Goal: Task Accomplishment & Management: Manage account settings

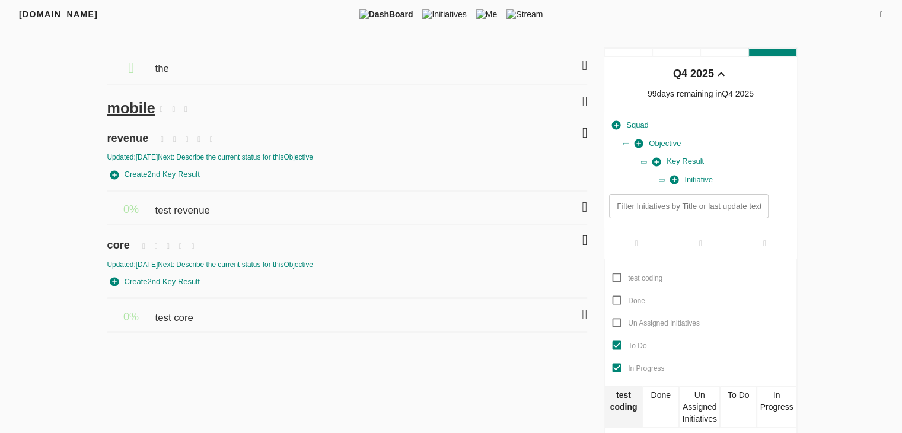
click at [445, 15] on span "Initiatives" at bounding box center [443, 14] width 53 height 12
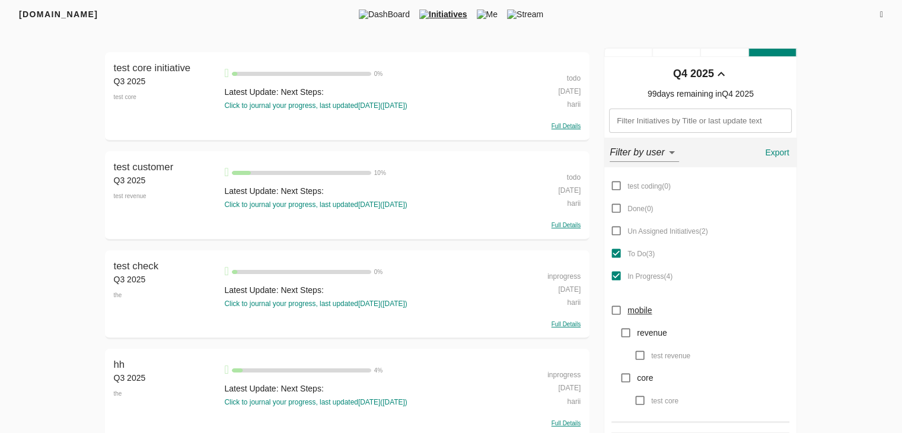
click at [880, 13] on icon at bounding box center [881, 15] width 3 height 8
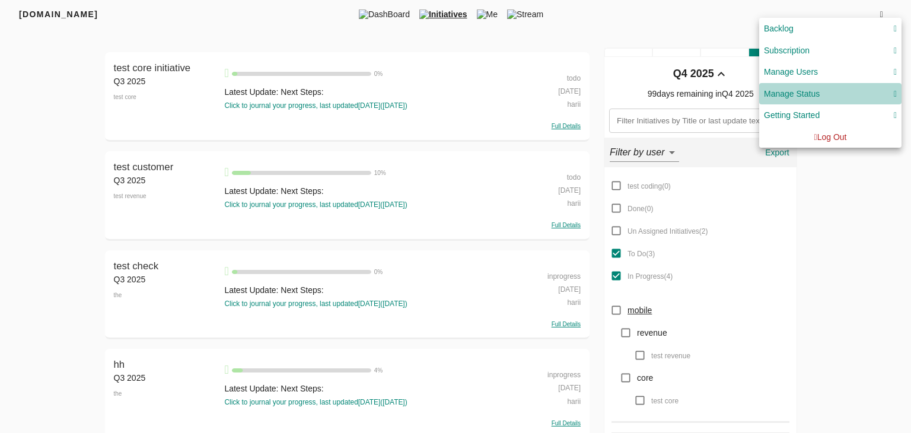
click at [815, 95] on div "Manage Status" at bounding box center [792, 94] width 56 height 15
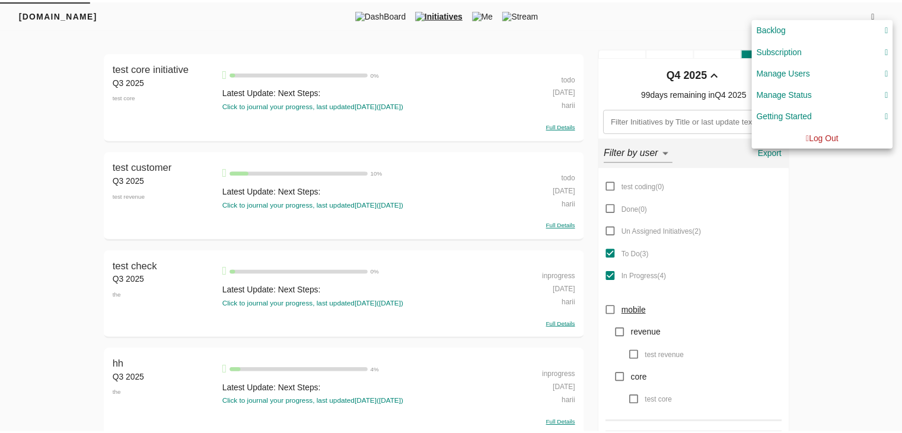
scroll to position [4, 0]
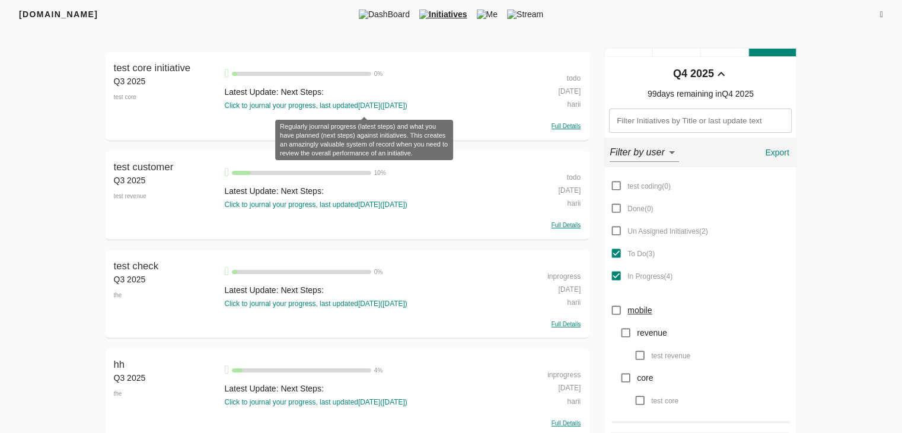
click at [432, 109] on div "Click to journal your progress, last updated 7 days ago ( 16-09-2025 )" at bounding box center [364, 106] width 280 height 10
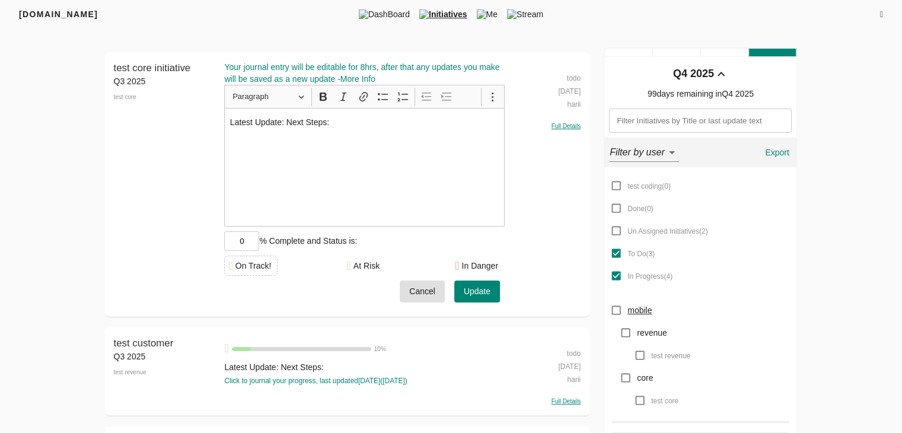
click at [192, 207] on div "test core initiative Q3 2025 test core" at bounding box center [166, 184] width 105 height 246
click at [414, 288] on span "Cancel" at bounding box center [422, 291] width 26 height 15
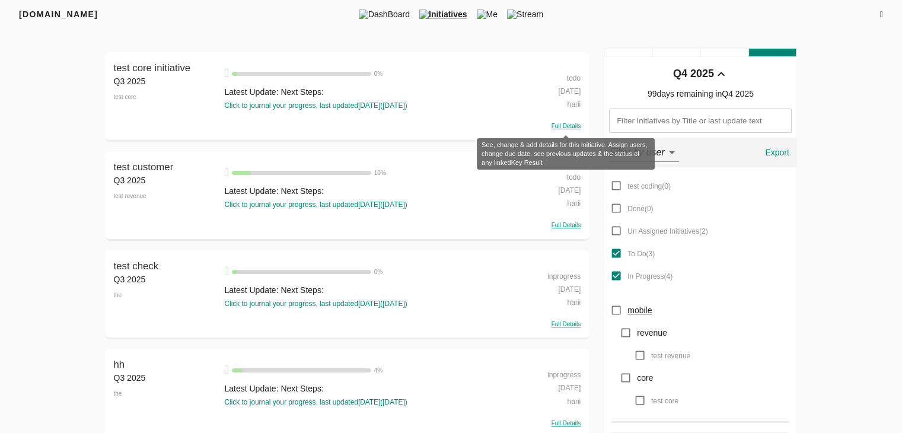
click at [566, 126] on span "Full Details" at bounding box center [565, 126] width 29 height 7
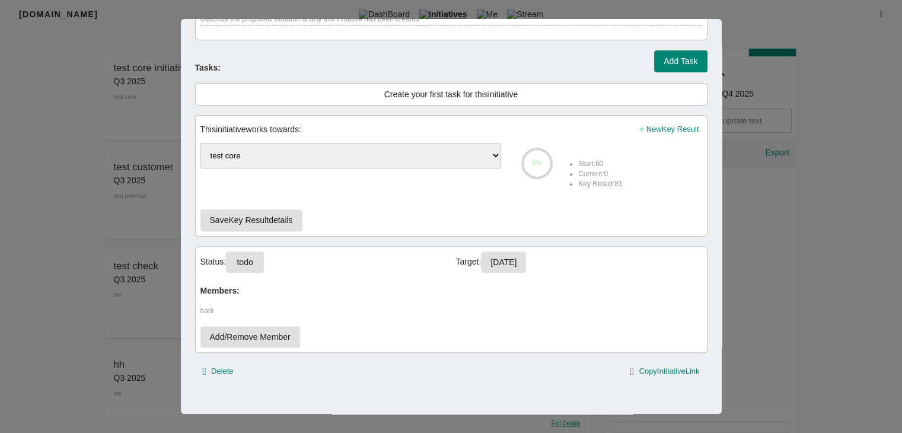
scroll to position [424, 0]
click at [237, 261] on button "todo" at bounding box center [245, 263] width 38 height 22
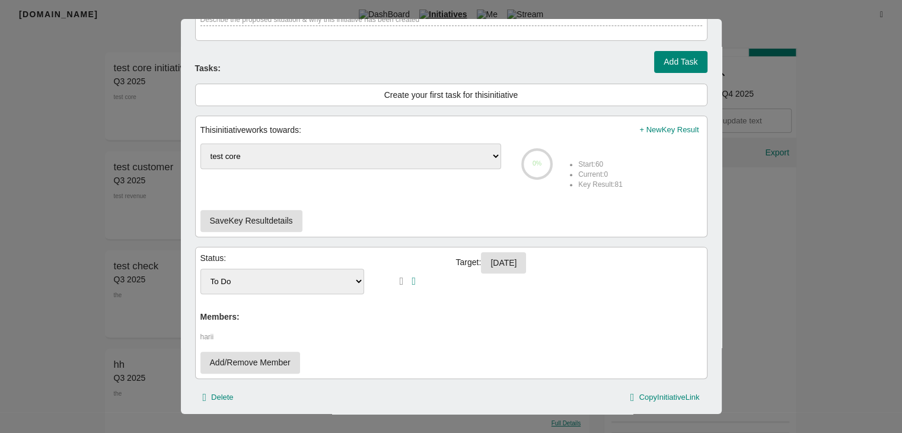
click at [242, 279] on select "test coding Done Un Assigned Initiatives To Do In Progress" at bounding box center [282, 281] width 164 height 25
click at [200, 269] on select "test coding Done Un Assigned Initiatives To Do In Progress" at bounding box center [282, 281] width 164 height 25
click at [311, 289] on select "test coding Done Un Assigned Initiatives To Do In Progress" at bounding box center [282, 281] width 164 height 25
select select "done"
click at [200, 269] on select "test coding Done Un Assigned Initiatives To Do In Progress" at bounding box center [282, 281] width 164 height 25
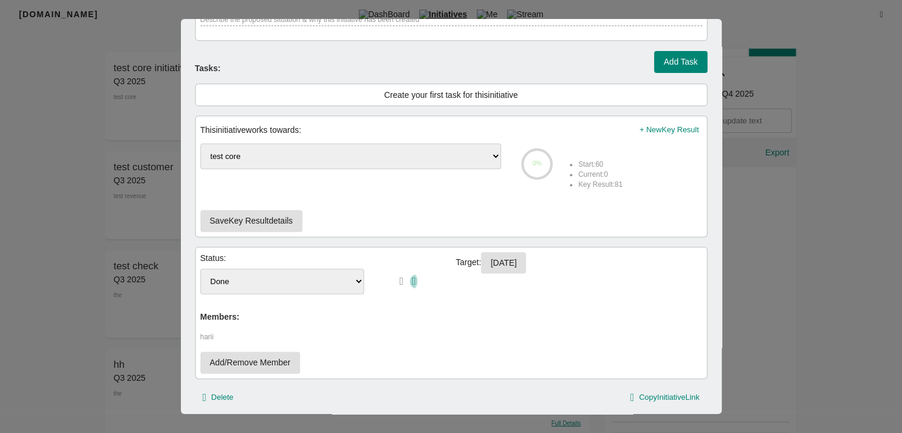
click at [412, 279] on icon "button" at bounding box center [413, 281] width 4 height 11
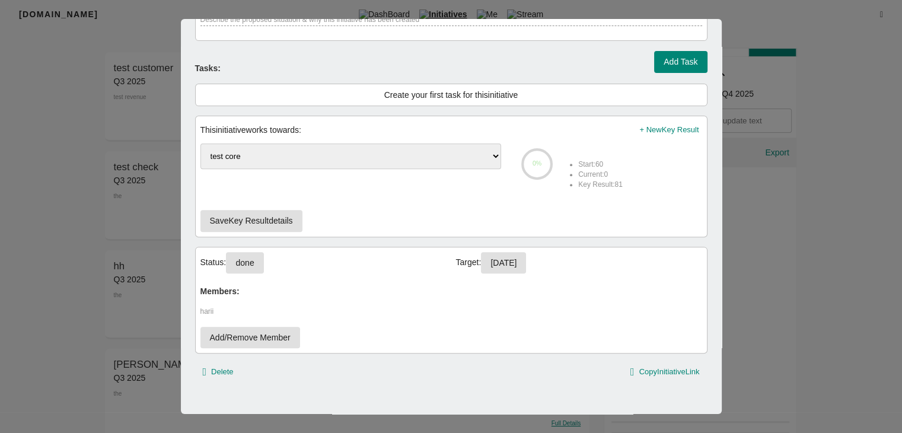
click at [145, 247] on div at bounding box center [451, 216] width 902 height 433
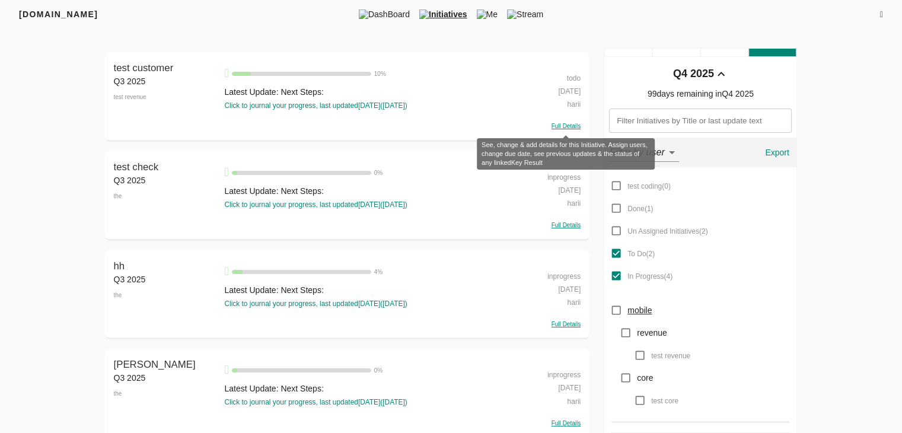
click at [563, 124] on span "Full Details" at bounding box center [565, 126] width 29 height 7
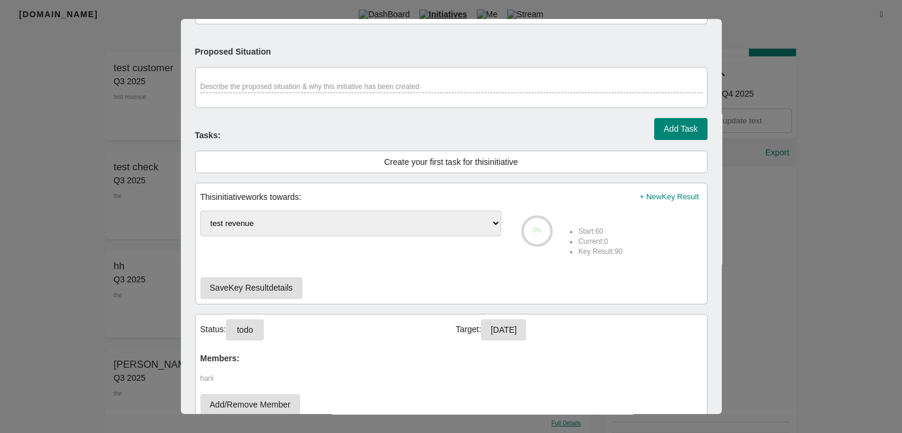
scroll to position [425, 0]
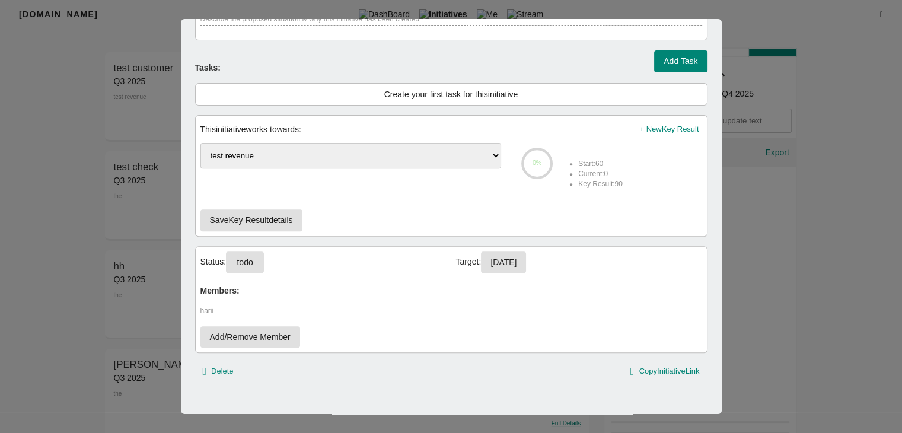
click at [88, 218] on div at bounding box center [451, 216] width 902 height 433
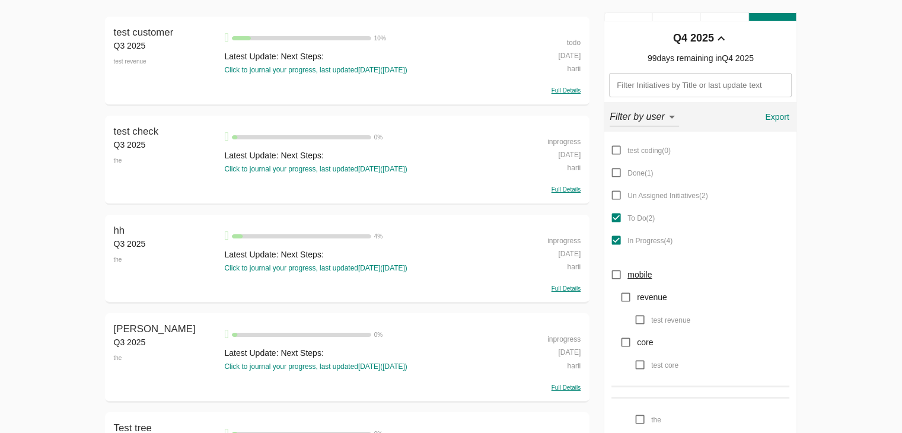
scroll to position [36, 0]
click at [615, 174] on input "Done ( 1 )" at bounding box center [616, 172] width 23 height 23
checkbox input "true"
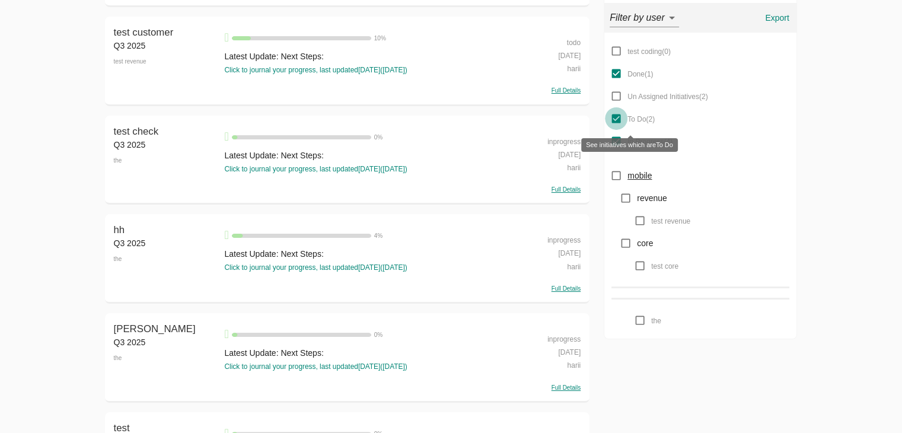
click at [617, 114] on input "To Do ( 2 )" at bounding box center [616, 118] width 23 height 23
checkbox input "false"
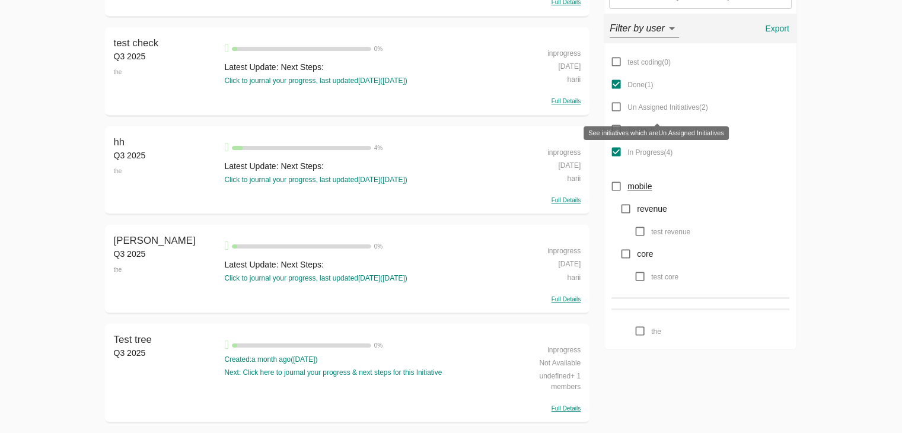
scroll to position [122, 0]
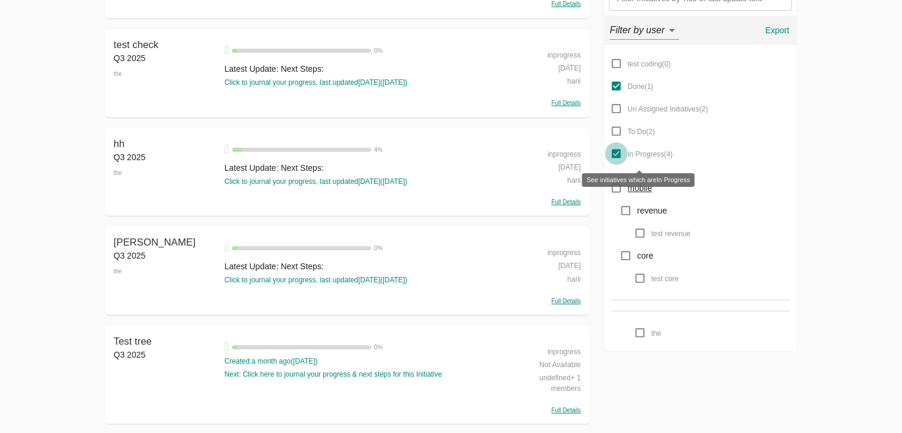
click at [615, 148] on input "In Progress ( 4 )" at bounding box center [616, 153] width 23 height 23
checkbox input "false"
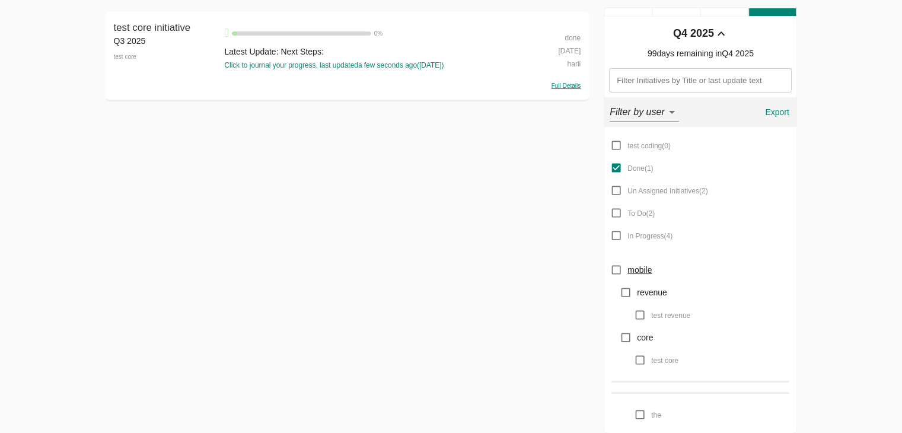
scroll to position [0, 0]
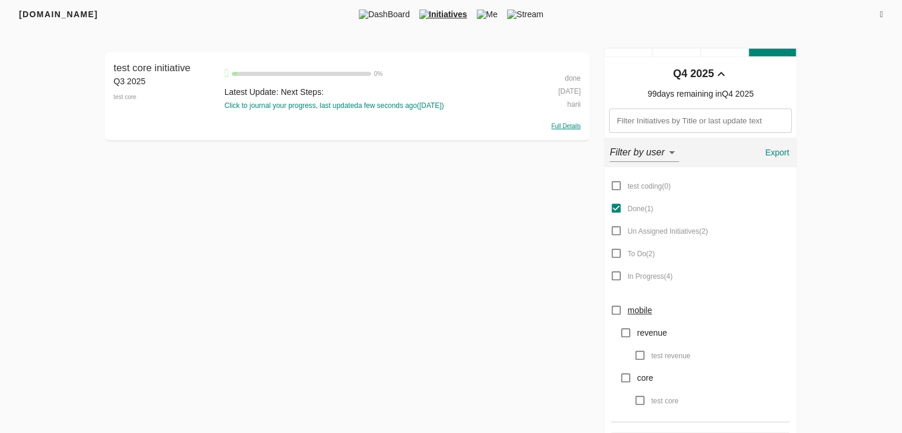
click at [567, 79] on div "done" at bounding box center [545, 77] width 70 height 13
select select "done"
click at [564, 86] on select "test coding Done Un Assigned Initiatives To Do In Progress" at bounding box center [555, 87] width 49 height 25
drag, startPoint x: 462, startPoint y: 181, endPoint x: 564, endPoint y: 117, distance: 120.9
click at [564, 117] on div "test core initiative Q3 2025 test core test core initiative 0 % Latest Update: …" at bounding box center [347, 120] width 485 height 136
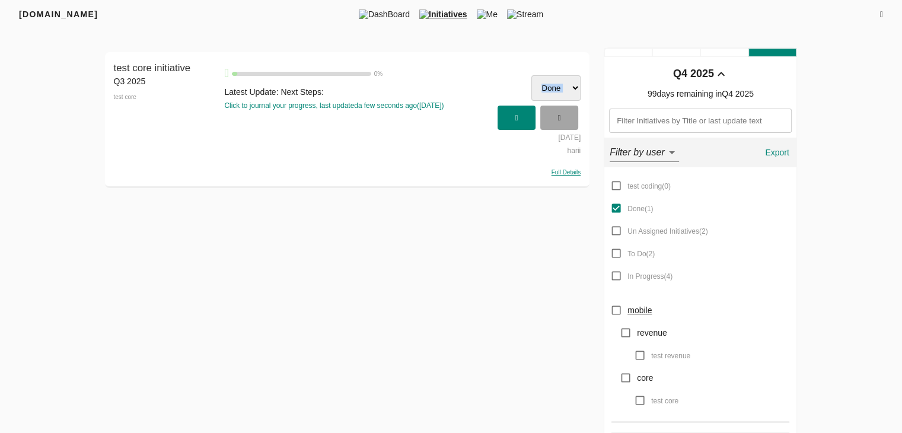
click at [564, 117] on span "button" at bounding box center [559, 118] width 26 height 20
click at [372, 10] on span "DashBoard" at bounding box center [384, 14] width 60 height 12
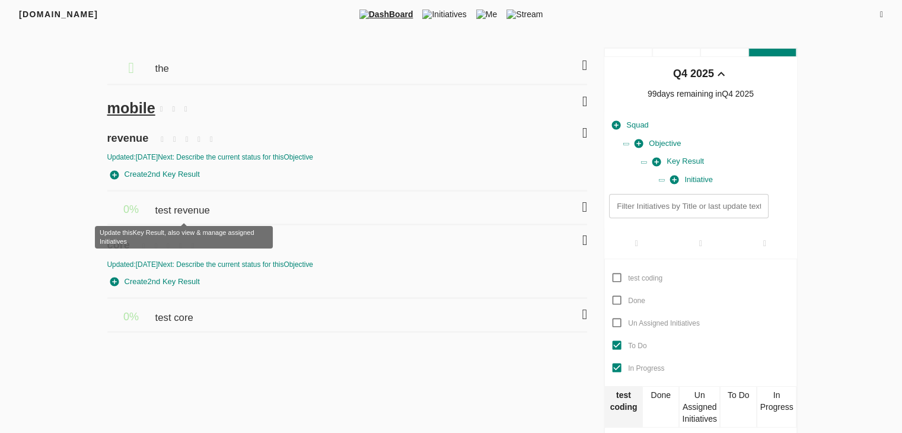
click at [202, 208] on span "test revenue" at bounding box center [184, 204] width 58 height 26
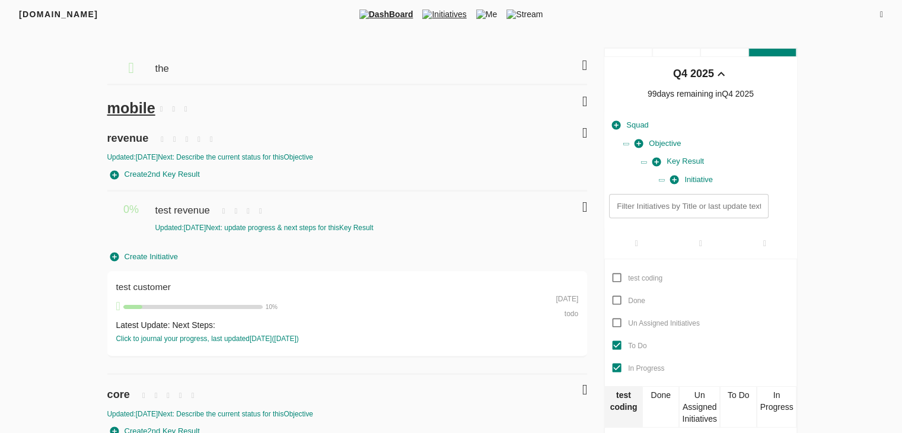
click at [455, 8] on span "Initiatives" at bounding box center [443, 14] width 53 height 12
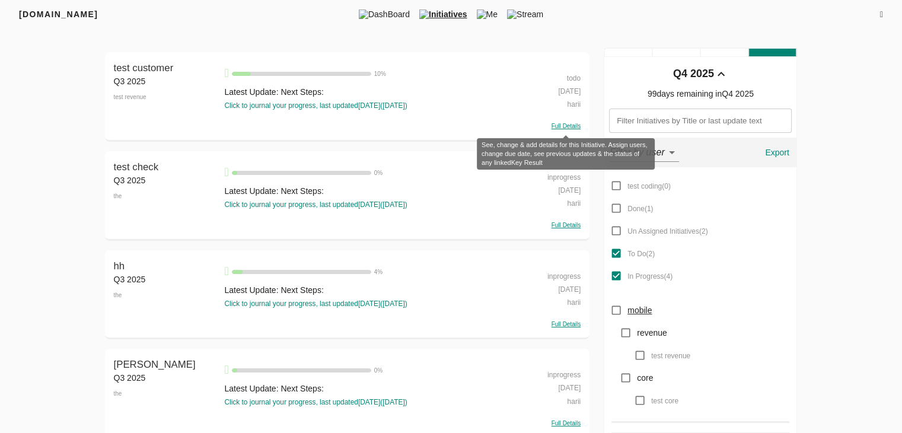
click at [570, 127] on span "Full Details" at bounding box center [565, 126] width 29 height 7
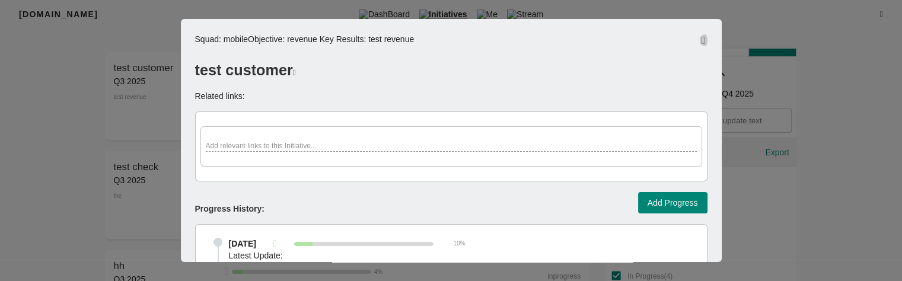
click at [701, 35] on icon "button" at bounding box center [703, 40] width 4 height 11
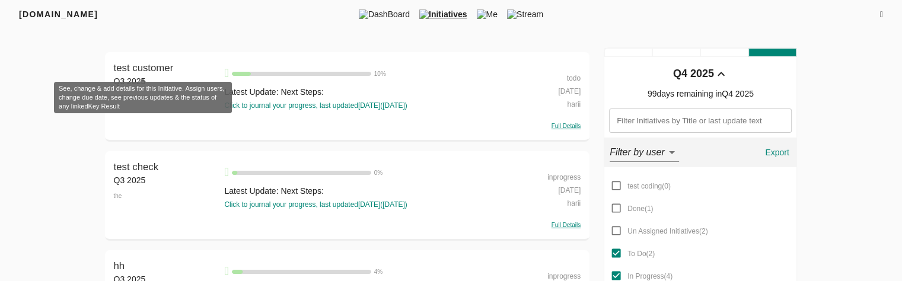
click at [139, 69] on span "test customer" at bounding box center [144, 67] width 60 height 11
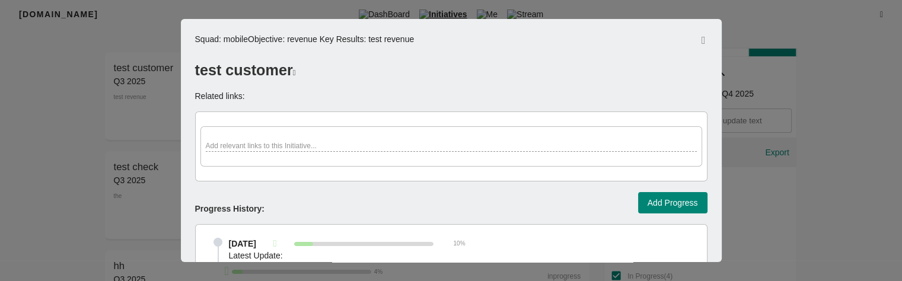
click at [143, 46] on div at bounding box center [451, 140] width 902 height 281
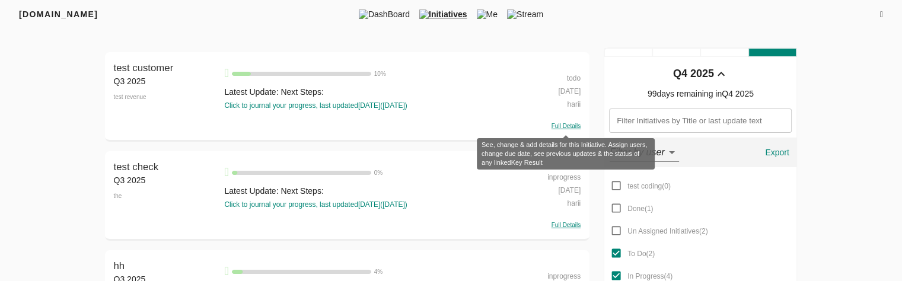
click at [569, 126] on span "Full Details" at bounding box center [565, 126] width 29 height 7
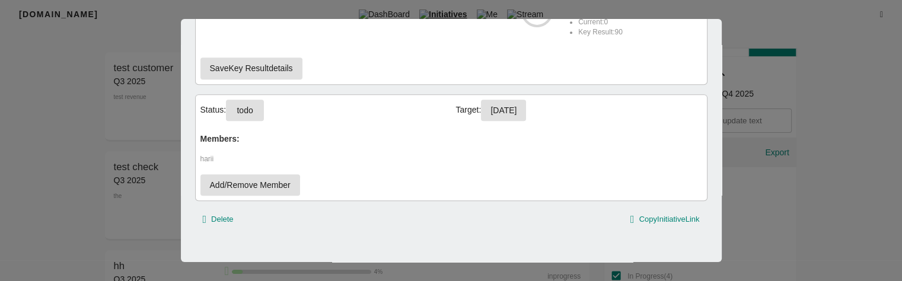
scroll to position [2, 0]
click at [657, 214] on span "Copy Initiative Link" at bounding box center [669, 220] width 60 height 14
click at [167, 110] on div "Squad : mobile Objective : revenue Key Result s: test revenue test customer Rel…" at bounding box center [451, 140] width 569 height 243
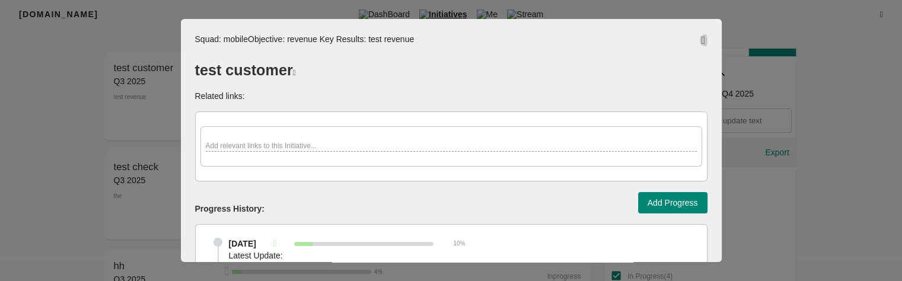
click at [701, 43] on icon "button" at bounding box center [703, 40] width 4 height 11
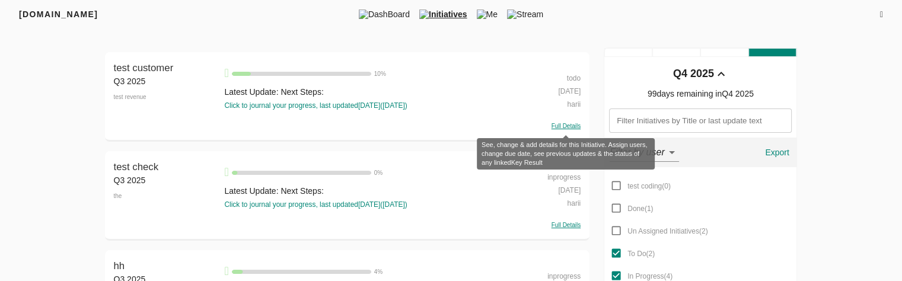
click at [574, 128] on span "Full Details" at bounding box center [565, 126] width 29 height 7
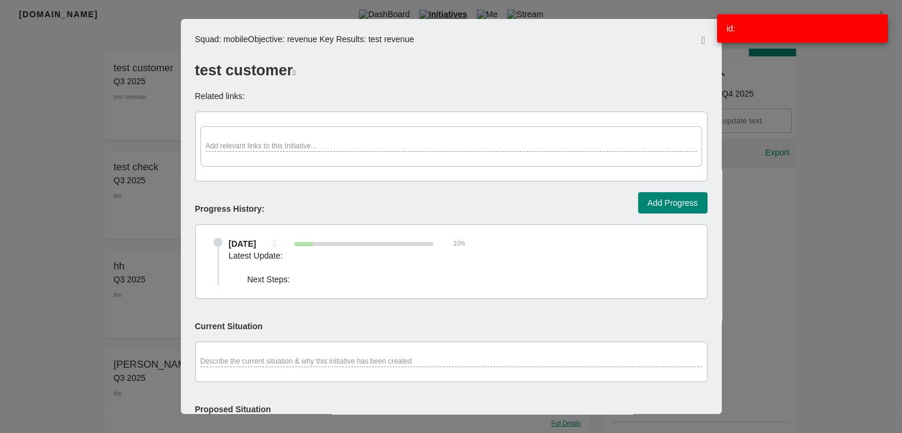
drag, startPoint x: 737, startPoint y: 28, endPoint x: 721, endPoint y: 26, distance: 16.8
click at [721, 26] on div "id:" at bounding box center [802, 28] width 171 height 28
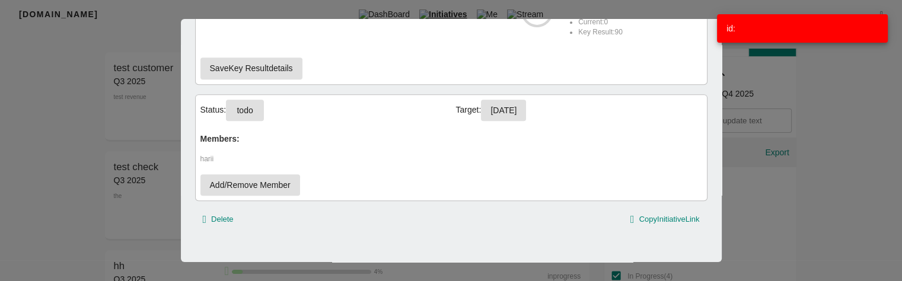
scroll to position [2, 0]
click at [251, 107] on span "todo" at bounding box center [244, 110] width 19 height 15
select select "todo"
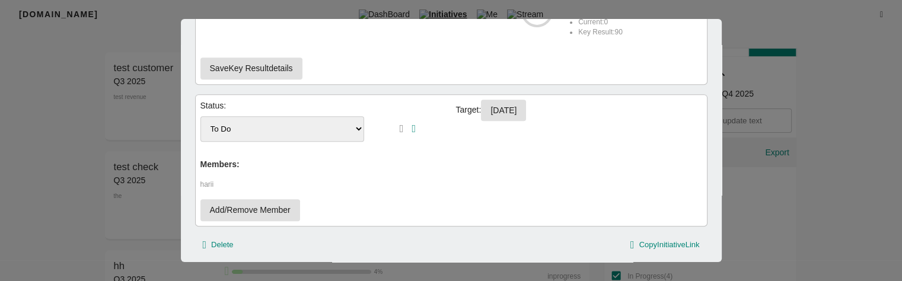
click at [273, 123] on select "test coding Done Un Assigned Initiatives To Do In Progress" at bounding box center [282, 128] width 164 height 25
click at [400, 126] on icon "button" at bounding box center [402, 128] width 4 height 11
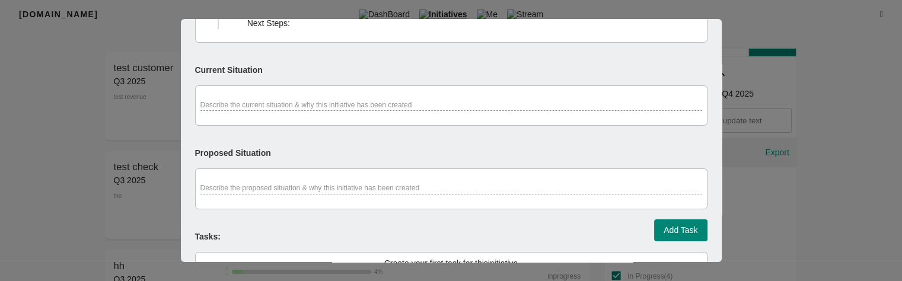
scroll to position [315, 0]
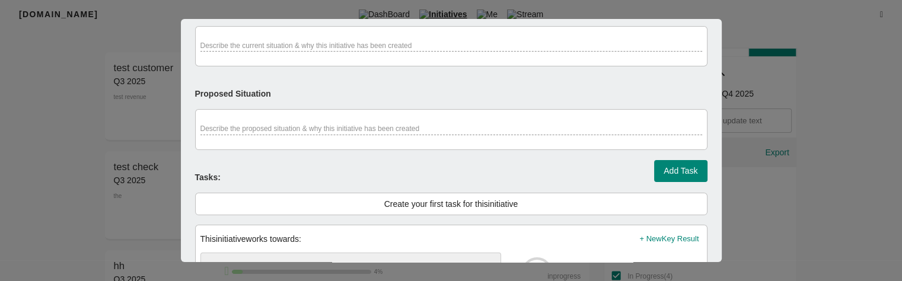
click at [443, 217] on div "Squad : mobile Objective : revenue Key Result s: test revenue test customer Rel…" at bounding box center [451, 115] width 512 height 794
click at [443, 195] on div "Create your first task for this initiative" at bounding box center [451, 204] width 512 height 23
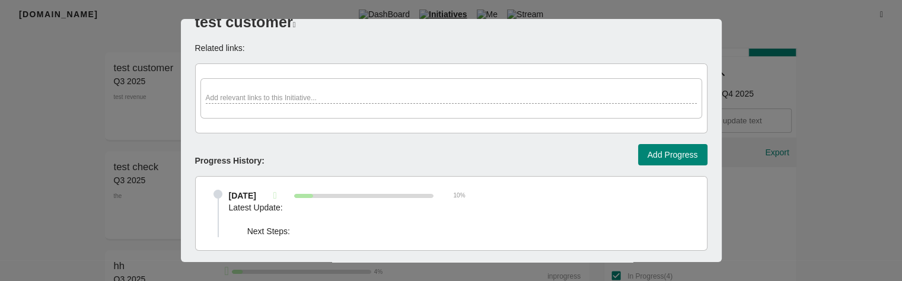
scroll to position [0, 0]
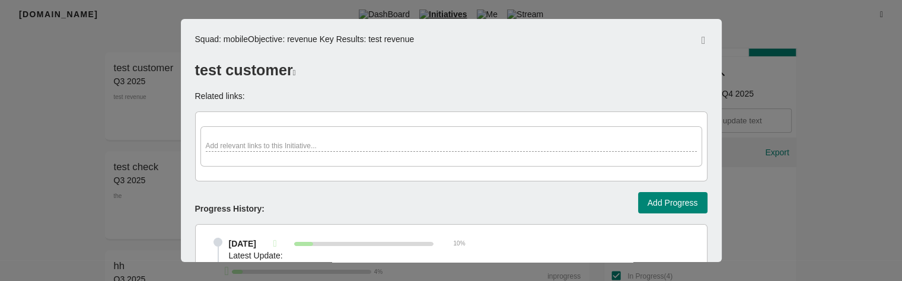
click at [382, 169] on div "Add relevant links to this Initiative..." at bounding box center [451, 146] width 512 height 70
click at [662, 202] on span "Add Progress" at bounding box center [672, 203] width 50 height 15
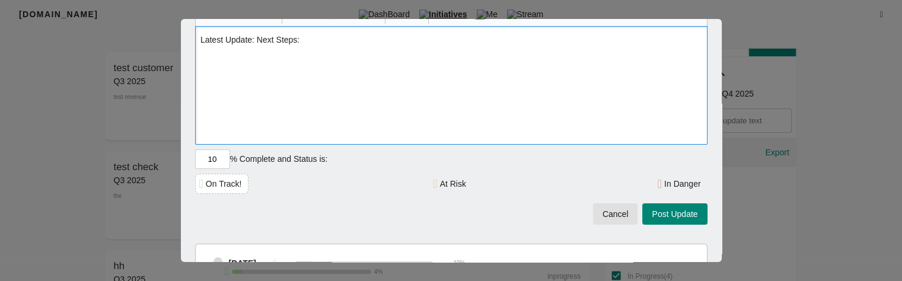
scroll to position [228, 0]
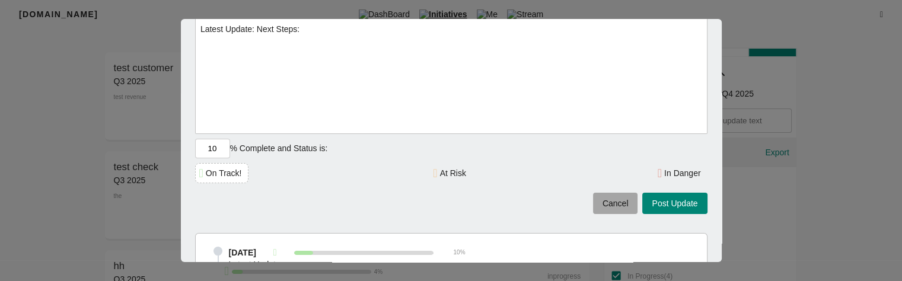
click at [602, 203] on span "Cancel" at bounding box center [615, 203] width 26 height 15
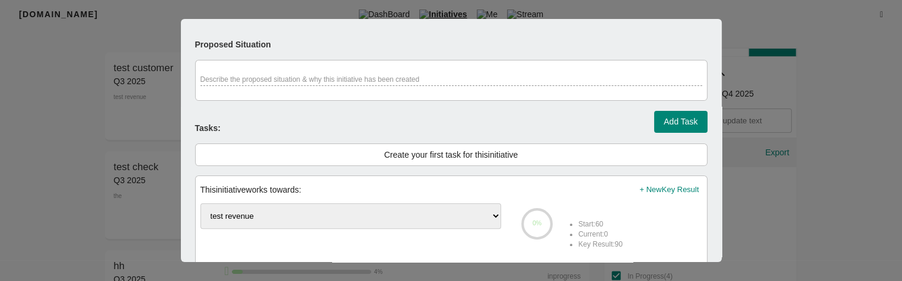
scroll to position [577, 0]
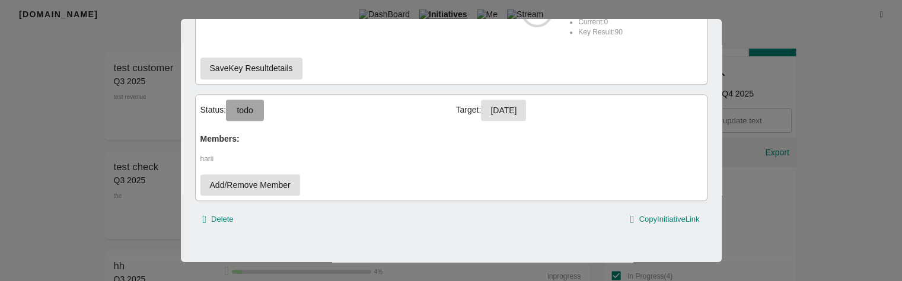
click at [240, 103] on span "todo" at bounding box center [244, 110] width 19 height 15
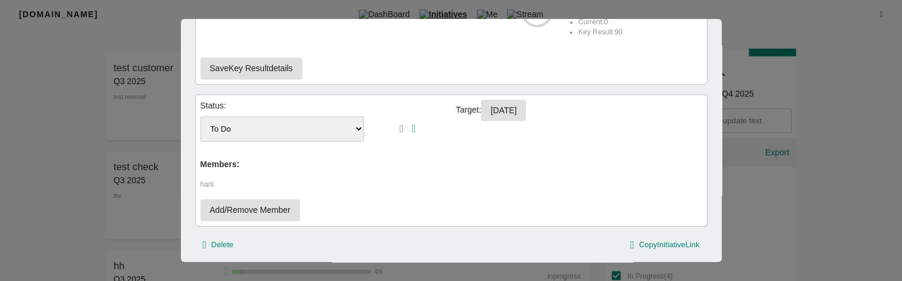
click at [262, 130] on select "test coding Done Un Assigned Initiatives To Do In Progress" at bounding box center [282, 128] width 164 height 25
select select "unassignedinitiatives"
click at [200, 116] on select "test coding Done Un Assigned Initiatives To Do In Progress" at bounding box center [282, 128] width 164 height 25
click at [400, 127] on icon "button" at bounding box center [402, 128] width 4 height 11
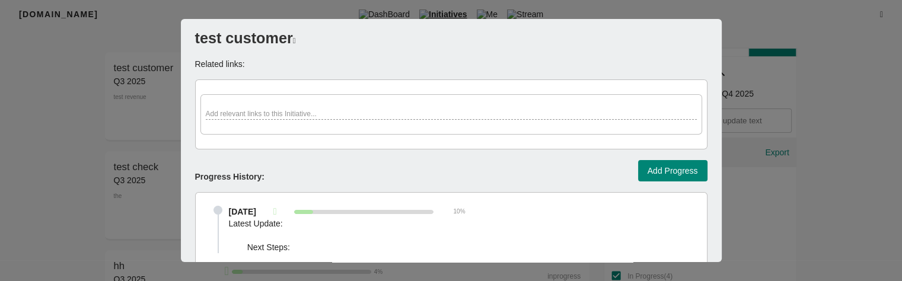
scroll to position [0, 0]
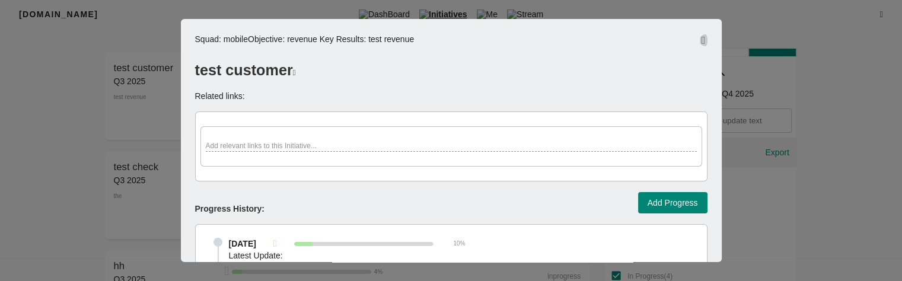
click at [701, 36] on icon "button" at bounding box center [703, 40] width 4 height 11
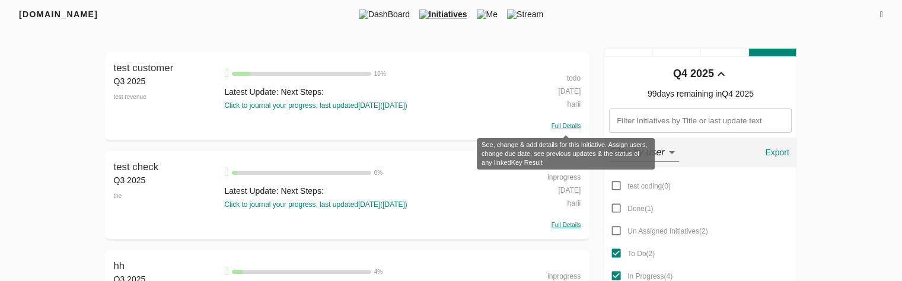
click at [569, 123] on span "Full Details" at bounding box center [565, 126] width 29 height 7
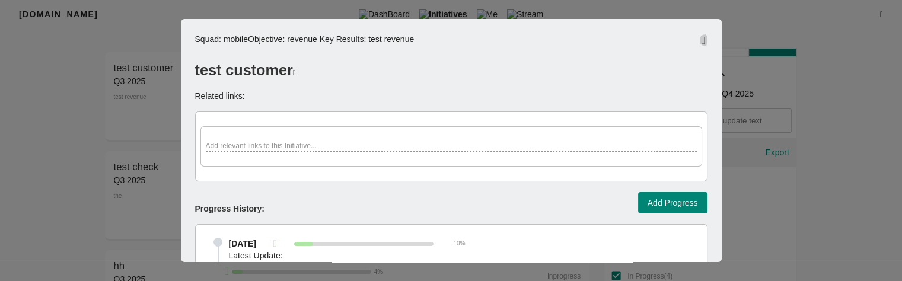
click at [701, 36] on icon "button" at bounding box center [703, 40] width 4 height 11
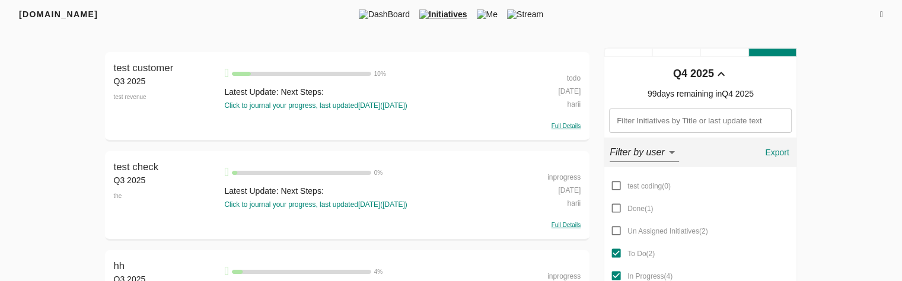
click at [377, 115] on div "test customer 10 % Latest Update: Next Steps: Click to journal your progress, l…" at bounding box center [364, 96] width 280 height 70
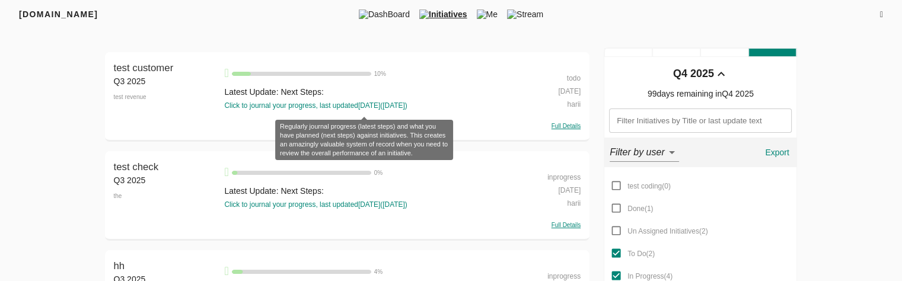
click at [356, 105] on div "Click to journal your progress, last updated [DATE] ( [DATE] )" at bounding box center [364, 106] width 280 height 10
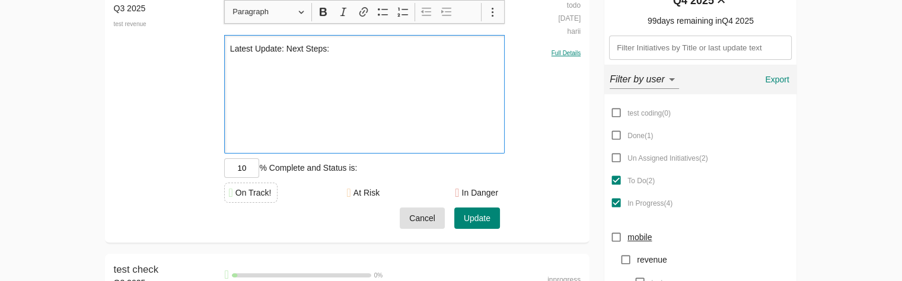
scroll to position [98, 0]
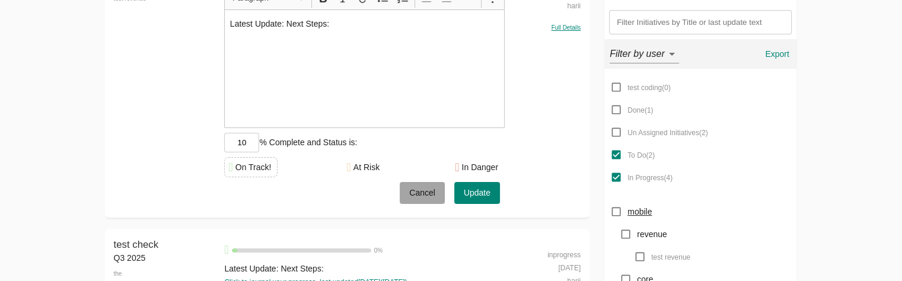
click at [421, 191] on span "Cancel" at bounding box center [422, 193] width 26 height 15
